Goal: Check status: Check status

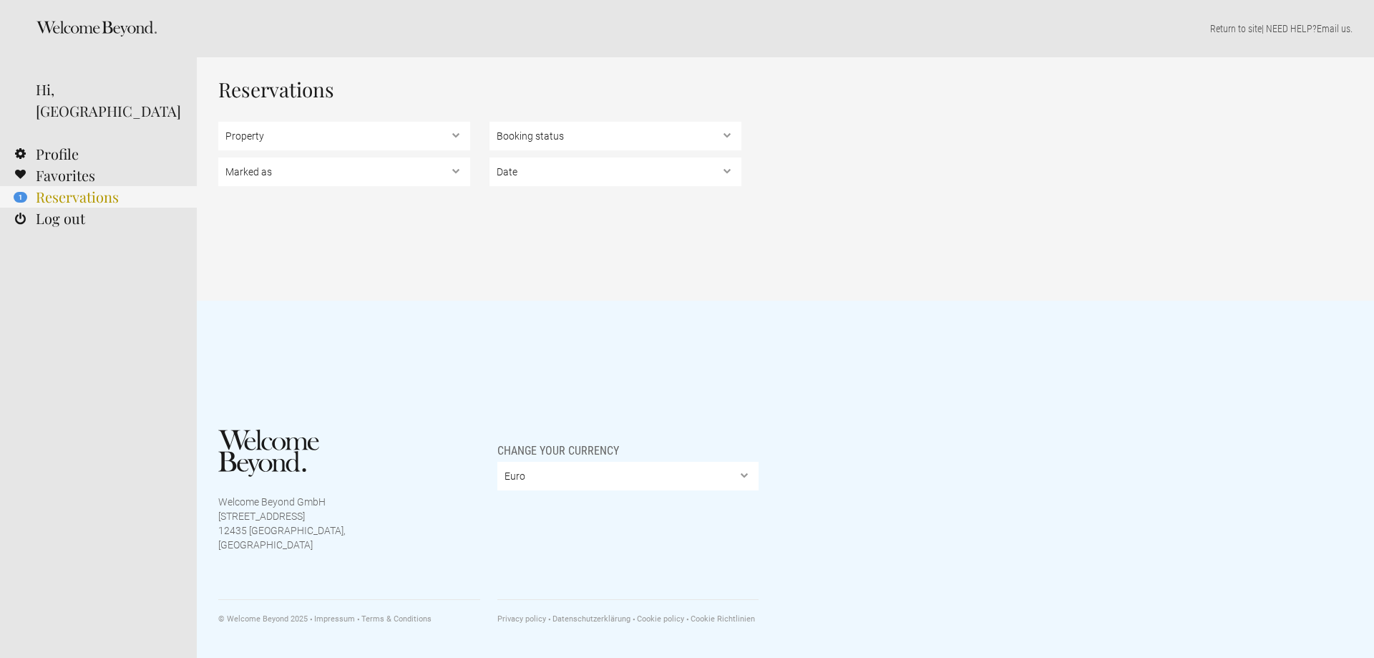
click at [73, 186] on link "1 Reservations" at bounding box center [98, 196] width 197 height 21
click at [81, 186] on link "1 Reservations" at bounding box center [98, 196] width 197 height 21
click at [316, 131] on select "Property Éros Kéros" at bounding box center [344, 136] width 252 height 29
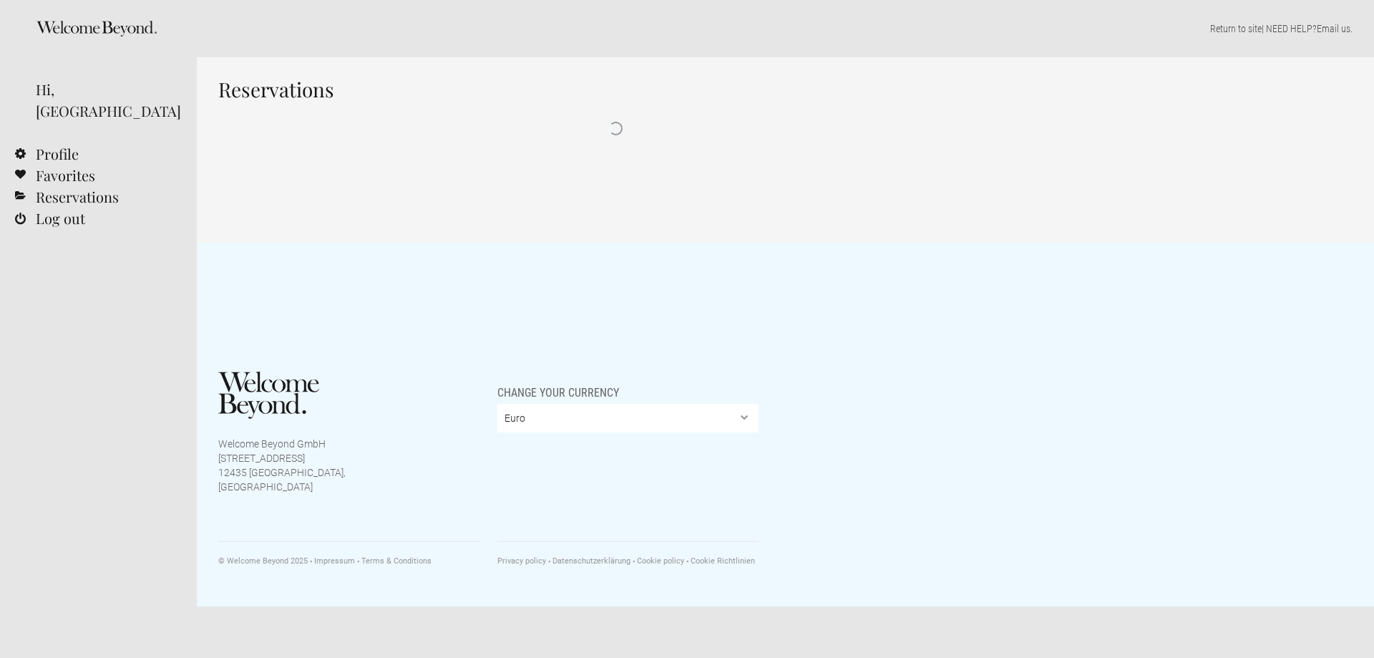
click at [301, 174] on div "Reservations" at bounding box center [785, 149] width 1177 height 185
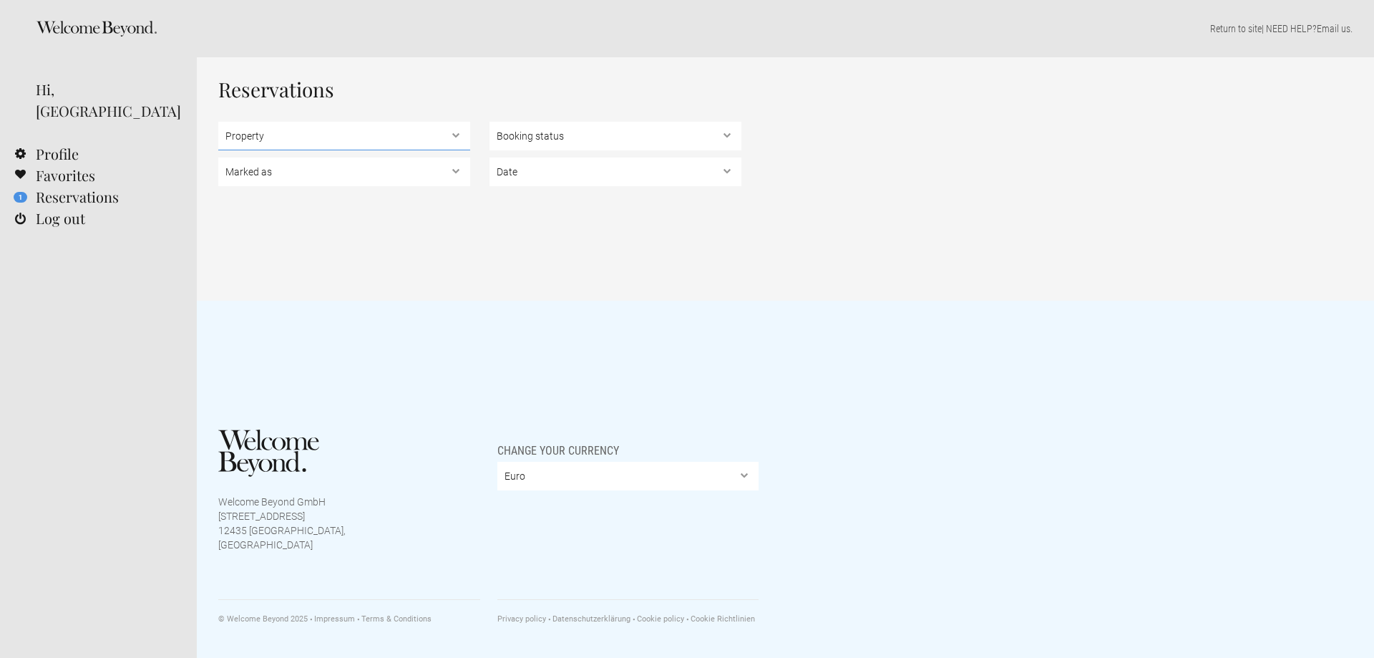
click at [298, 127] on select "Property Éros Kéros" at bounding box center [344, 136] width 252 height 29
select select "10683"
click at [218, 122] on select "Property Éros Kéros" at bounding box center [344, 136] width 252 height 29
click at [363, 177] on select "Marked as Unread , Action Required , Bookmarked , Archived" at bounding box center [344, 171] width 252 height 29
select select "unread"
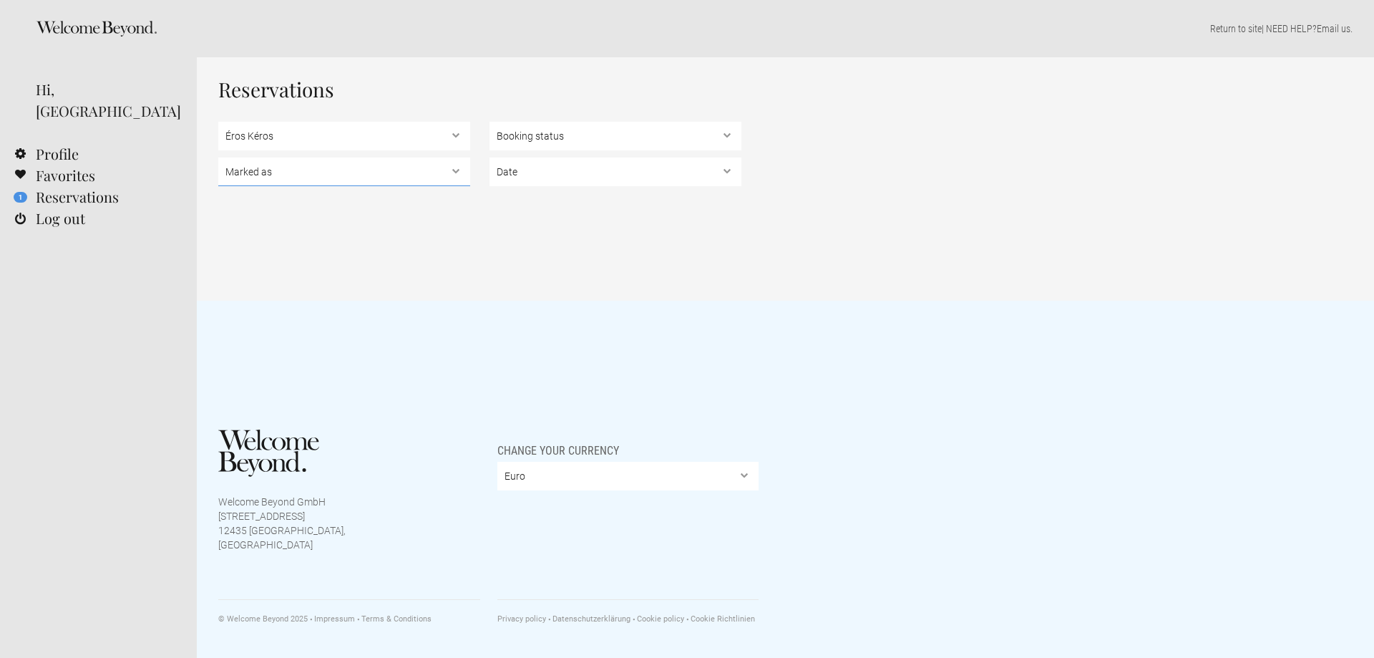
click at [218, 157] on select "Marked as Unread , Action Required , Bookmarked , Archived" at bounding box center [344, 171] width 252 height 29
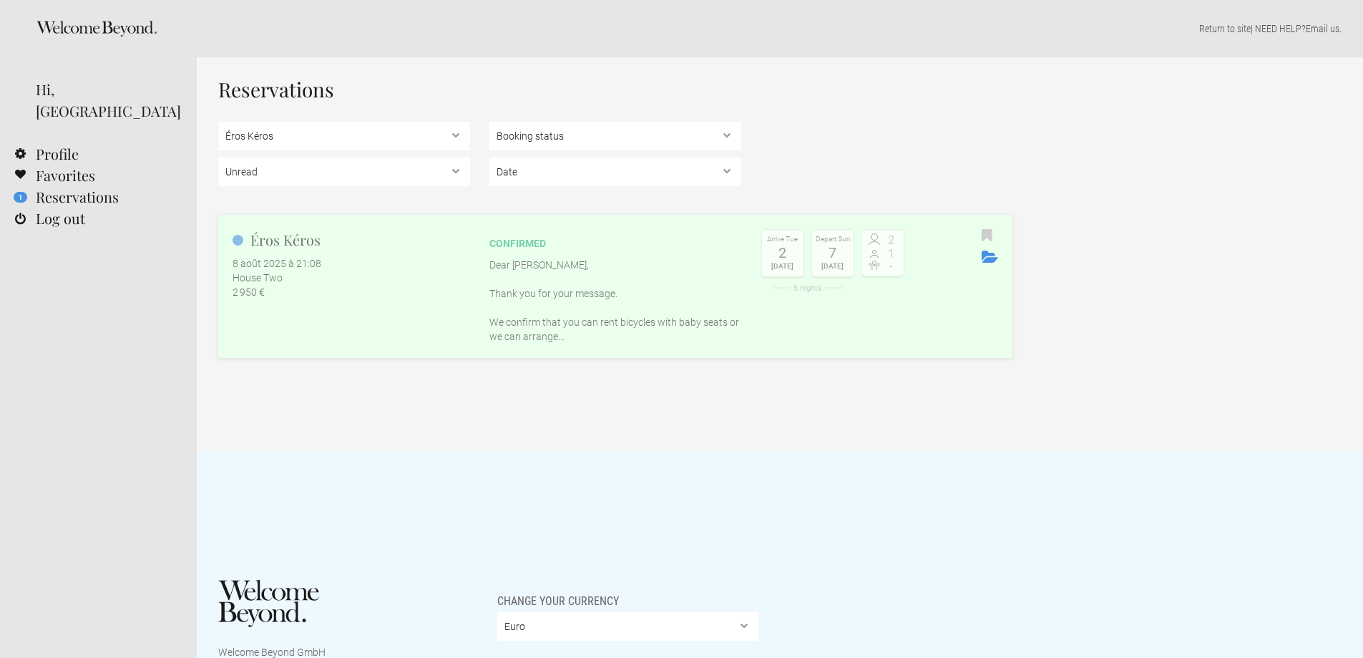
click at [396, 280] on div "House Two" at bounding box center [352, 278] width 238 height 14
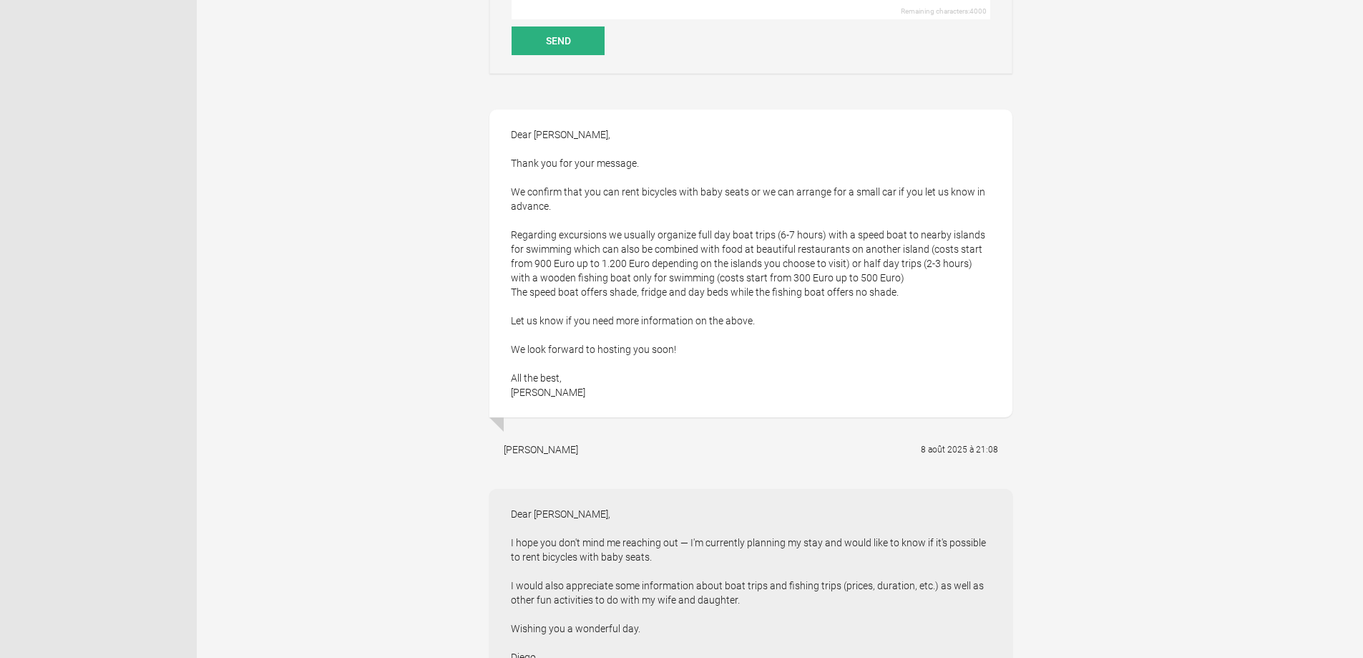
scroll to position [787, 0]
drag, startPoint x: 522, startPoint y: 229, endPoint x: 901, endPoint y: 276, distance: 382.2
click at [901, 276] on div "Dear [PERSON_NAME], Thank you for your message. We confirm that you can rent bi…" at bounding box center [750, 262] width 523 height 308
click at [667, 275] on div "Dear [PERSON_NAME], Thank you for your message. We confirm that you can rent bi…" at bounding box center [750, 262] width 523 height 308
drag, startPoint x: 719, startPoint y: 273, endPoint x: 816, endPoint y: 273, distance: 96.6
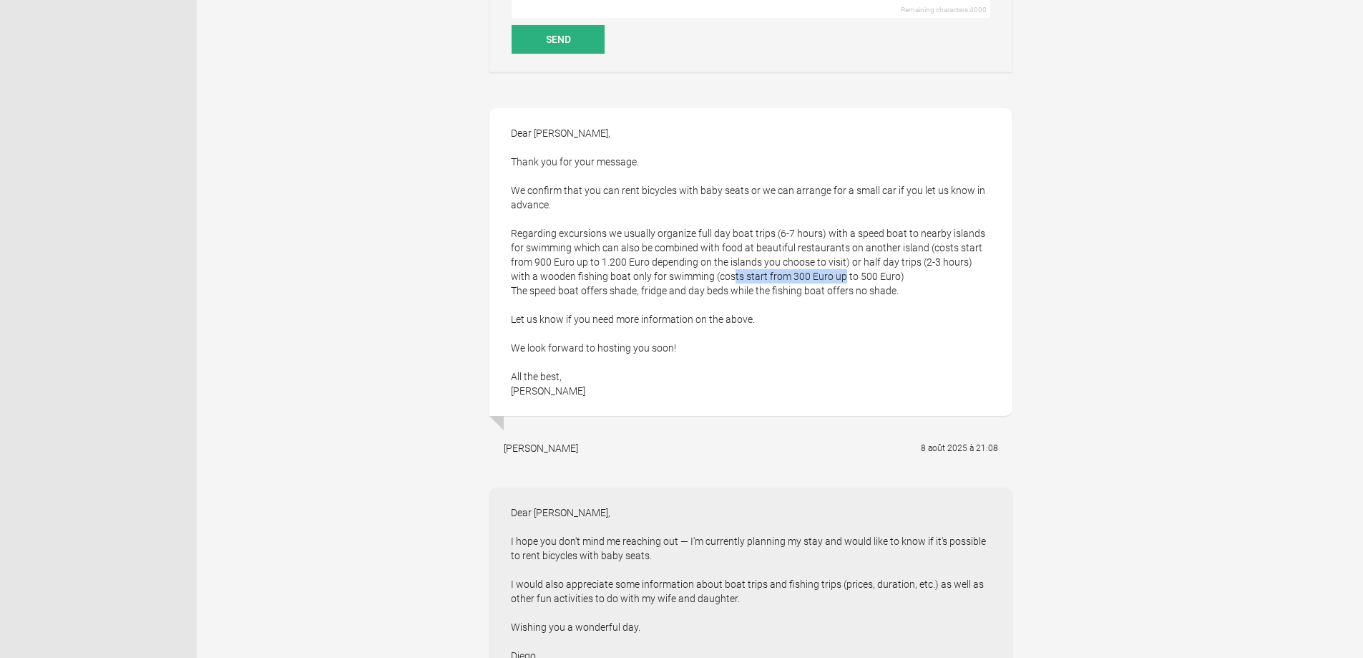
click at [816, 273] on div "Dear [PERSON_NAME], Thank you for your message. We confirm that you can rent bi…" at bounding box center [750, 262] width 523 height 308
click at [577, 278] on div "Dear [PERSON_NAME], Thank you for your message. We confirm that you can rent bi…" at bounding box center [750, 262] width 523 height 308
drag, startPoint x: 572, startPoint y: 289, endPoint x: 739, endPoint y: 284, distance: 166.8
click at [739, 284] on div "Dear [PERSON_NAME], Thank you for your message. We confirm that you can rent bi…" at bounding box center [750, 262] width 523 height 308
click at [652, 274] on div "Dear [PERSON_NAME], Thank you for your message. We confirm that you can rent bi…" at bounding box center [750, 262] width 523 height 308
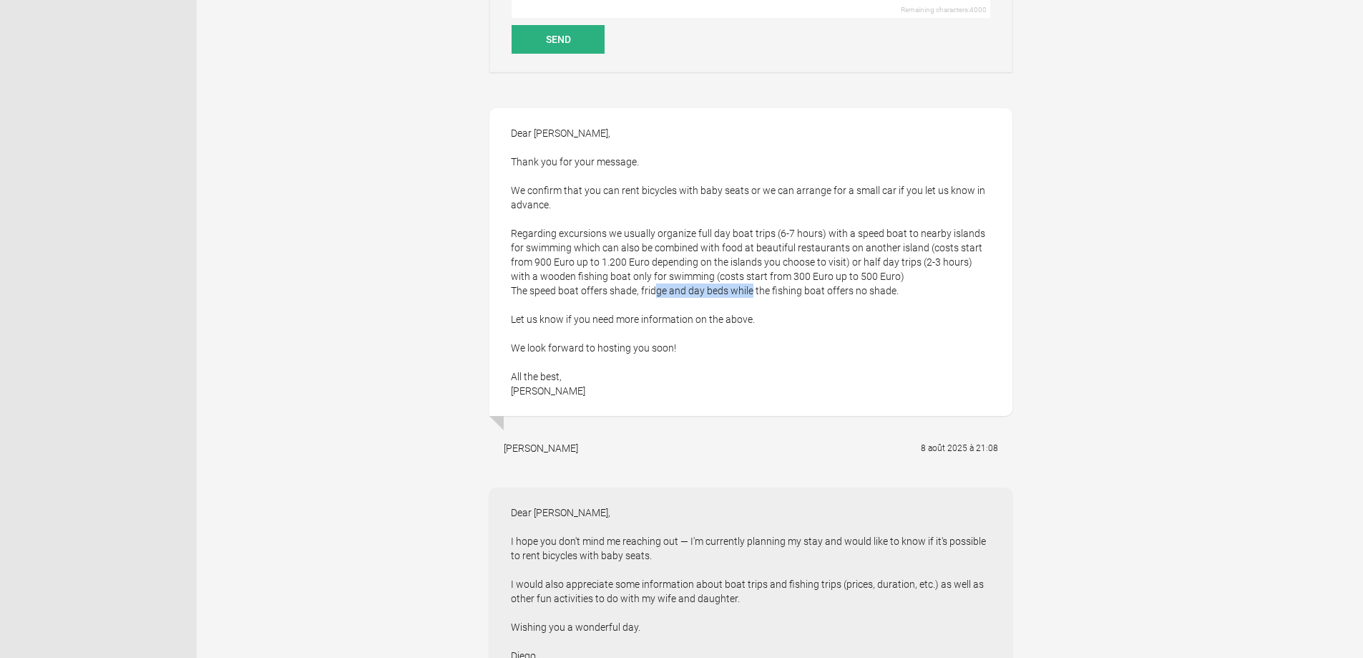
drag, startPoint x: 649, startPoint y: 286, endPoint x: 746, endPoint y: 287, distance: 96.6
click at [746, 287] on div "Dear [PERSON_NAME], Thank you for your message. We confirm that you can rent bi…" at bounding box center [750, 262] width 523 height 308
click at [761, 288] on div "Dear [PERSON_NAME], Thank you for your message. We confirm that you can rent bi…" at bounding box center [750, 262] width 523 height 308
drag, startPoint x: 789, startPoint y: 290, endPoint x: 910, endPoint y: 292, distance: 121.7
click at [910, 292] on div "Dear [PERSON_NAME], Thank you for your message. We confirm that you can rent bi…" at bounding box center [750, 262] width 523 height 308
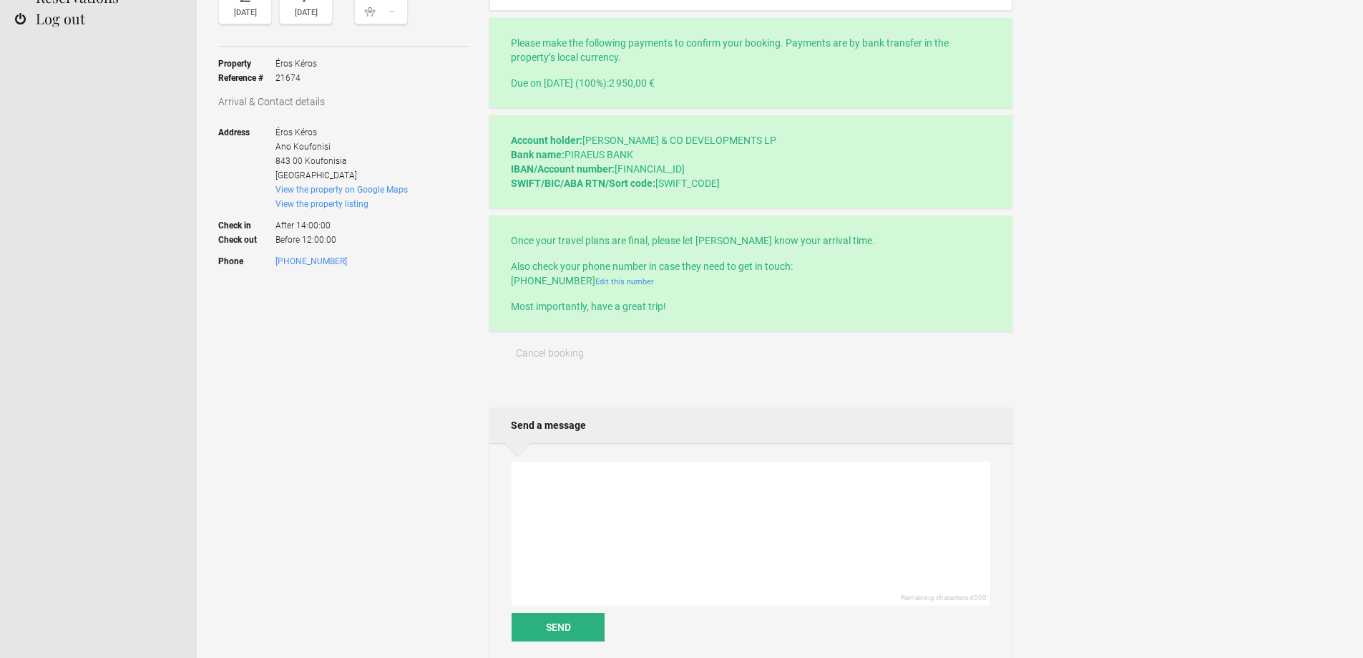
scroll to position [0, 0]
